Goal: Find specific page/section: Find specific page/section

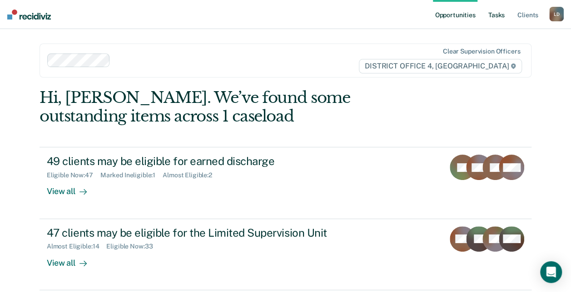
click at [498, 16] on link "Tasks" at bounding box center [496, 14] width 20 height 29
